Goal: Complete application form

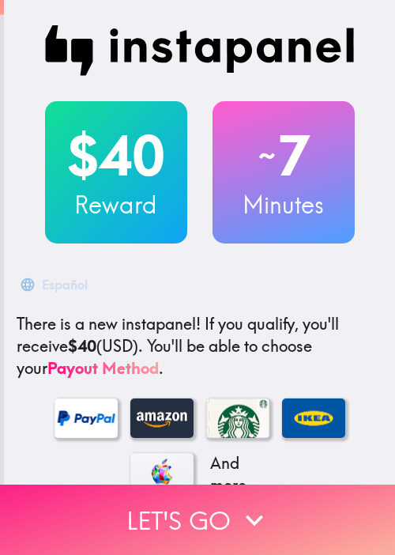
click at [154, 507] on button "Let's go" at bounding box center [197, 520] width 395 height 70
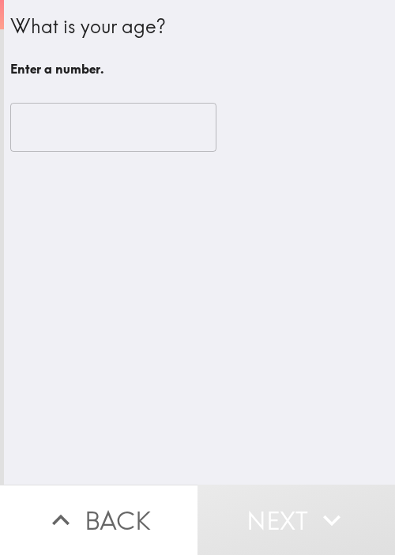
click at [203, 355] on div "What is your age? Enter a number. ​" at bounding box center [199, 242] width 391 height 485
drag, startPoint x: 279, startPoint y: 355, endPoint x: 281, endPoint y: 308, distance: 47.5
click at [283, 351] on div "What is your age? Enter a number. ​" at bounding box center [199, 242] width 391 height 485
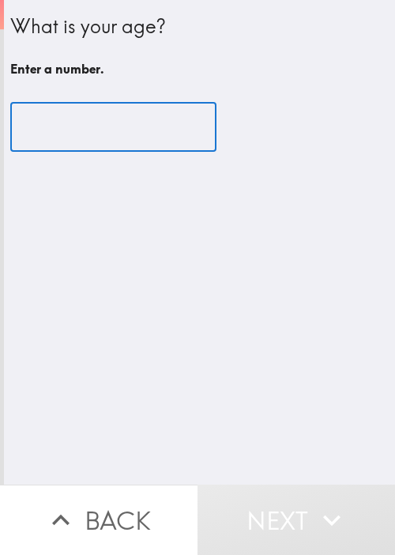
click at [112, 132] on input "number" at bounding box center [113, 127] width 206 height 49
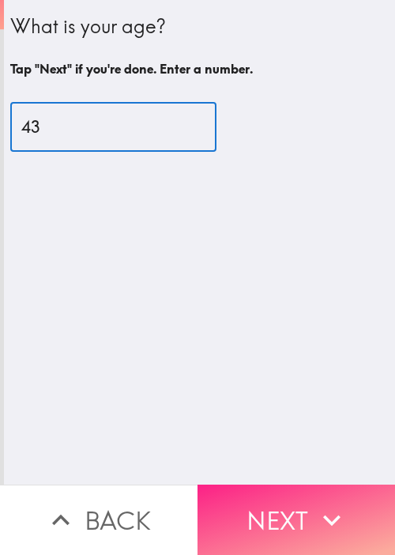
type input "43"
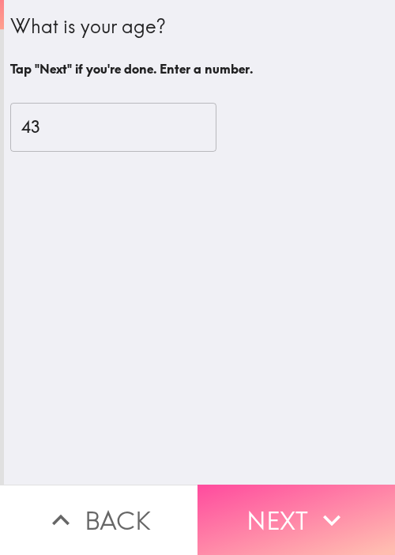
drag, startPoint x: 298, startPoint y: 510, endPoint x: 261, endPoint y: 435, distance: 83.8
click at [300, 510] on button "Next" at bounding box center [297, 520] width 198 height 70
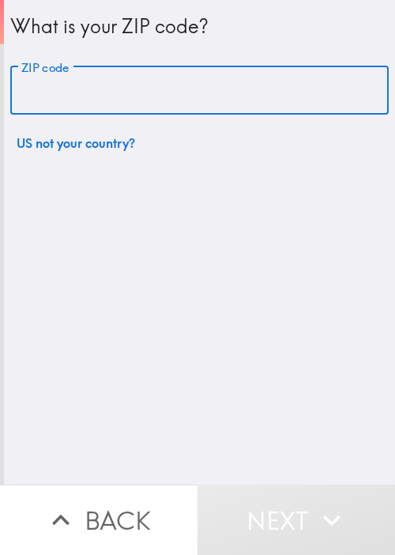
click at [142, 98] on input "ZIP code" at bounding box center [199, 90] width 379 height 49
paste input "90013"
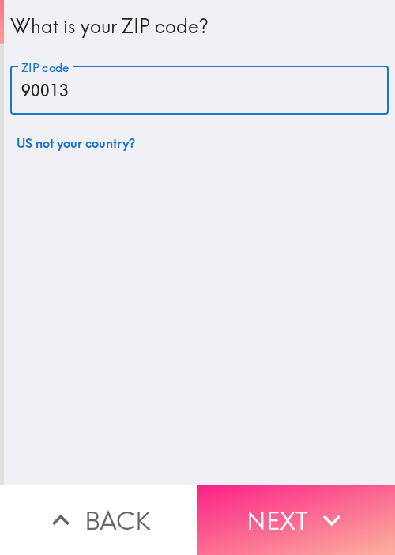
type input "90013"
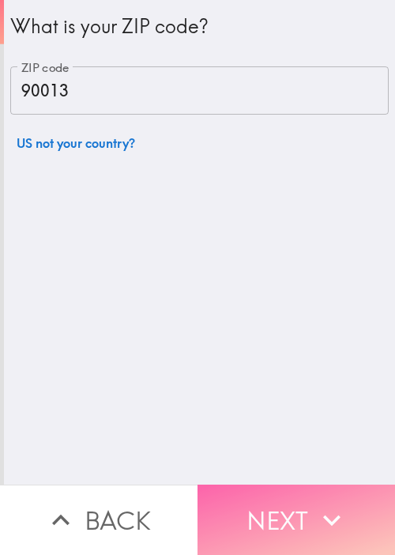
click at [274, 510] on button "Next" at bounding box center [297, 520] width 198 height 70
